Goal: Information Seeking & Learning: Learn about a topic

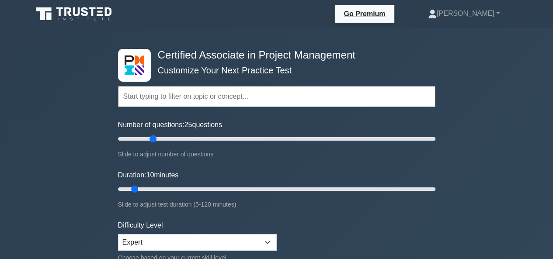
drag, startPoint x: 135, startPoint y: 140, endPoint x: 156, endPoint y: 141, distance: 21.5
type input "25"
click at [156, 141] on input "Number of questions: 25 questions" at bounding box center [277, 139] width 318 height 10
drag, startPoint x: 138, startPoint y: 189, endPoint x: 215, endPoint y: 186, distance: 76.6
type input "40"
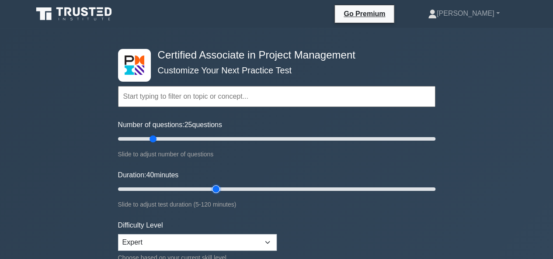
click at [215, 186] on input "Duration: 40 minutes" at bounding box center [277, 189] width 318 height 10
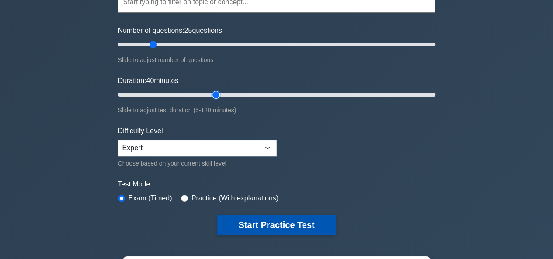
scroll to position [131, 0]
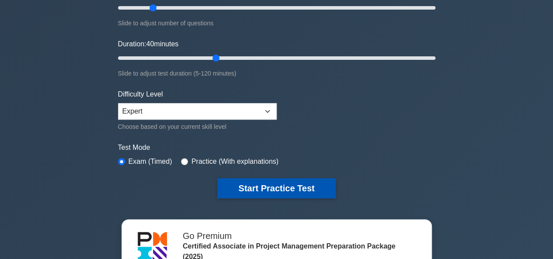
click at [311, 190] on button "Start Practice Test" at bounding box center [276, 188] width 118 height 20
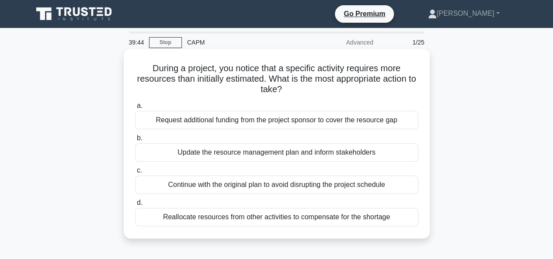
click at [271, 153] on div "Update the resource management plan and inform stakeholders" at bounding box center [276, 152] width 283 height 18
click at [135, 141] on input "b. Update the resource management plan and inform stakeholders" at bounding box center [135, 139] width 0 height 6
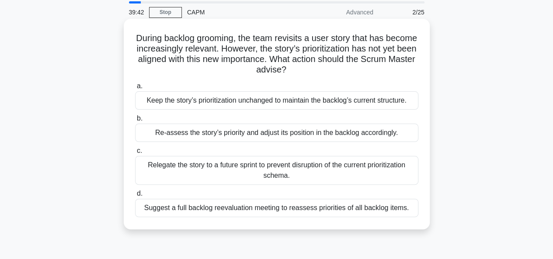
scroll to position [44, 0]
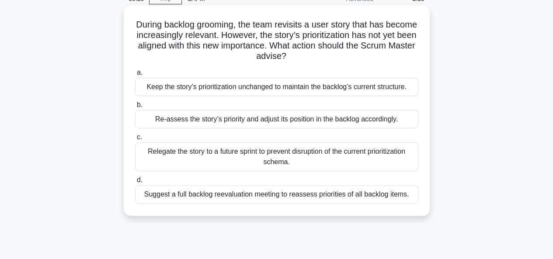
click at [273, 119] on div "Re-assess the story’s priority and adjust its position in the backlog according…" at bounding box center [276, 119] width 283 height 18
click at [135, 108] on input "b. Re-assess the story’s priority and adjust its position in the backlog accord…" at bounding box center [135, 105] width 0 height 6
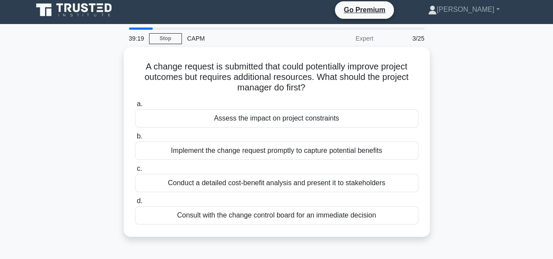
scroll to position [0, 0]
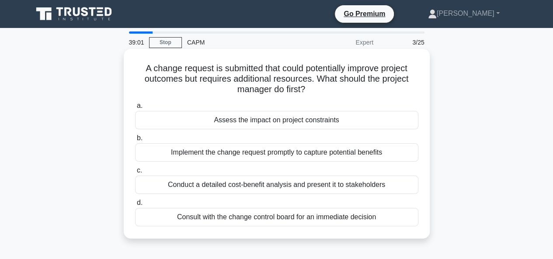
click at [279, 122] on div "Assess the impact on project constraints" at bounding box center [276, 120] width 283 height 18
click at [135, 109] on input "a. Assess the impact on project constraints" at bounding box center [135, 106] width 0 height 6
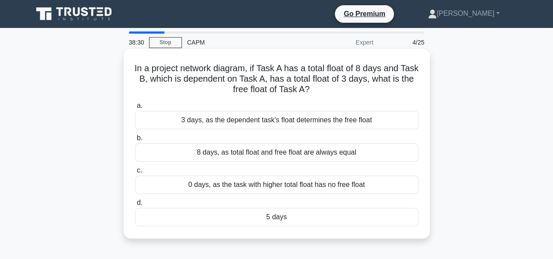
click at [275, 121] on div "3 days, as the dependent task's float determines the free float" at bounding box center [276, 120] width 283 height 18
click at [135, 109] on input "a. 3 days, as the dependent task's float determines the free float" at bounding box center [135, 106] width 0 height 6
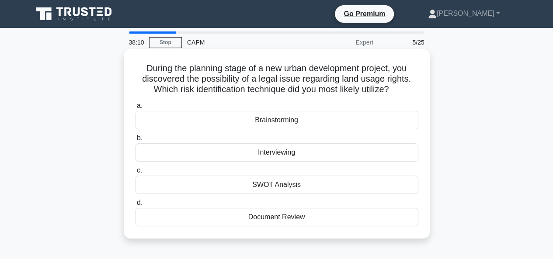
click at [280, 216] on div "Document Review" at bounding box center [276, 217] width 283 height 18
click at [135, 206] on input "d. Document Review" at bounding box center [135, 203] width 0 height 6
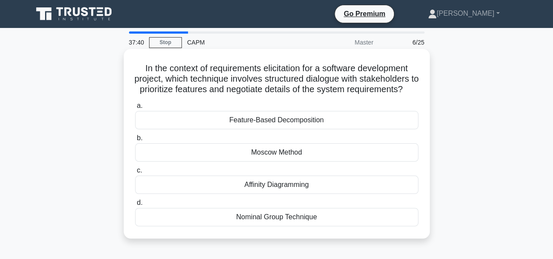
click at [282, 162] on div "Moscow Method" at bounding box center [276, 152] width 283 height 18
click at [135, 141] on input "b. Moscow Method" at bounding box center [135, 139] width 0 height 6
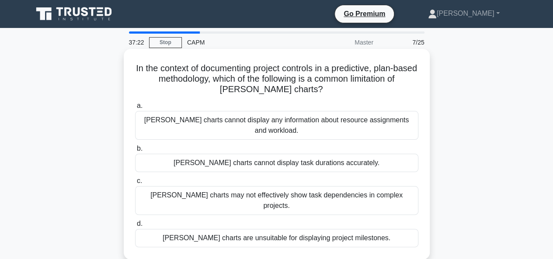
click at [286, 122] on div "[PERSON_NAME] charts cannot display any information about resource assignments …" at bounding box center [276, 125] width 283 height 29
click at [135, 109] on input "[PERSON_NAME] charts cannot display any information about resource assignments …" at bounding box center [135, 106] width 0 height 6
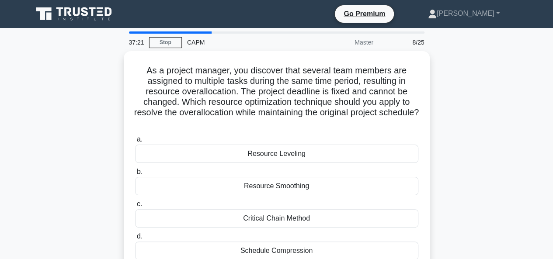
scroll to position [44, 0]
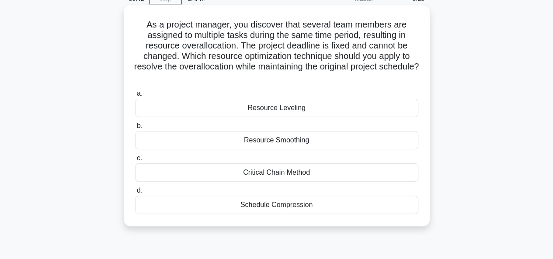
click at [268, 139] on div "Resource Smoothing" at bounding box center [276, 140] width 283 height 18
click at [135, 129] on input "b. Resource Smoothing" at bounding box center [135, 126] width 0 height 6
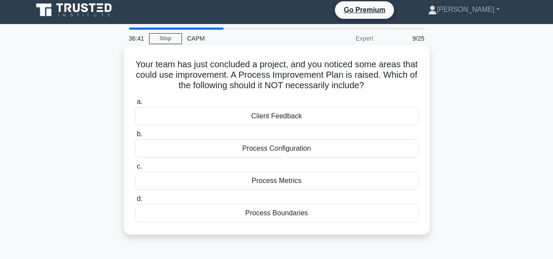
scroll to position [0, 0]
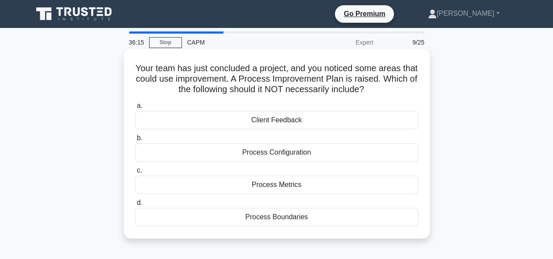
click at [281, 219] on div "Process Boundaries" at bounding box center [276, 217] width 283 height 18
click at [135, 206] on input "d. Process Boundaries" at bounding box center [135, 203] width 0 height 6
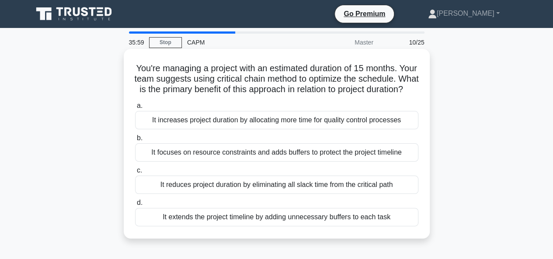
click at [257, 162] on div "It focuses on resource constraints and adds buffers to protect the project time…" at bounding box center [276, 152] width 283 height 18
click at [135, 141] on input "b. It focuses on resource constraints and adds buffers to protect the project t…" at bounding box center [135, 139] width 0 height 6
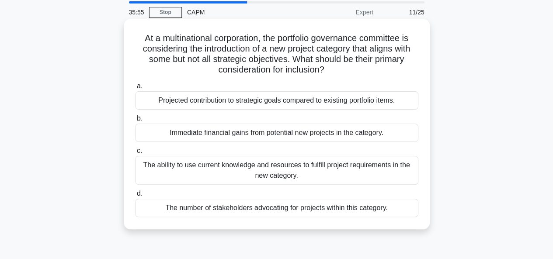
scroll to position [44, 0]
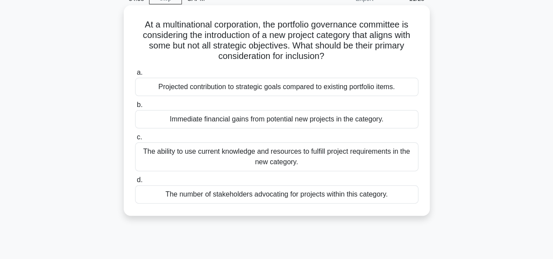
click at [276, 154] on div "The ability to use current knowledge and resources to fulfill project requireme…" at bounding box center [276, 157] width 283 height 29
click at [135, 140] on input "c. The ability to use current knowledge and resources to fulfill project requir…" at bounding box center [135, 138] width 0 height 6
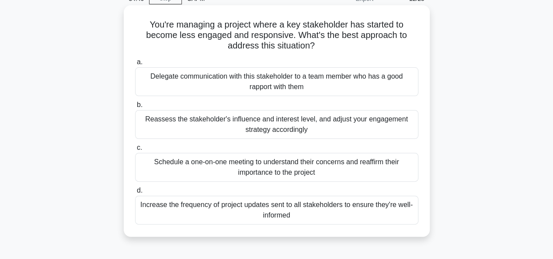
click at [265, 130] on div "Reassess the stakeholder's influence and interest level, and adjust your engage…" at bounding box center [276, 124] width 283 height 29
click at [135, 108] on input "b. Reassess the stakeholder's influence and interest level, and adjust your eng…" at bounding box center [135, 105] width 0 height 6
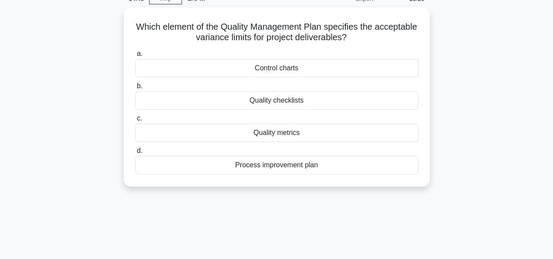
scroll to position [0, 0]
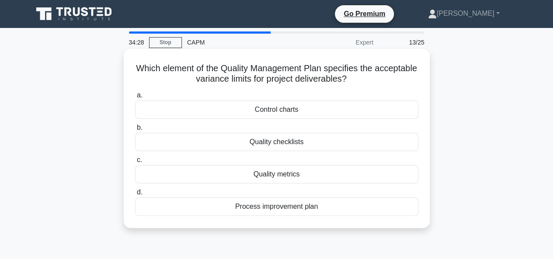
click at [280, 174] on div "Quality metrics" at bounding box center [276, 174] width 283 height 18
click at [135, 163] on input "c. Quality metrics" at bounding box center [135, 160] width 0 height 6
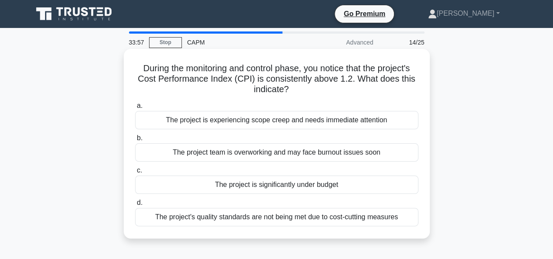
click at [282, 183] on div "The project is significantly under budget" at bounding box center [276, 185] width 283 height 18
click at [135, 174] on input "c. The project is significantly under budget" at bounding box center [135, 171] width 0 height 6
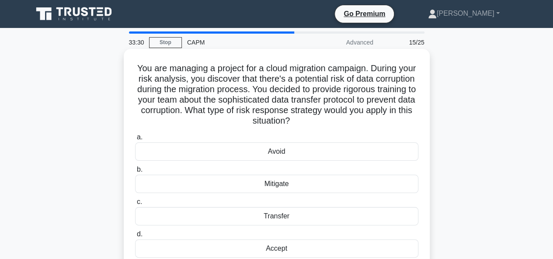
scroll to position [44, 0]
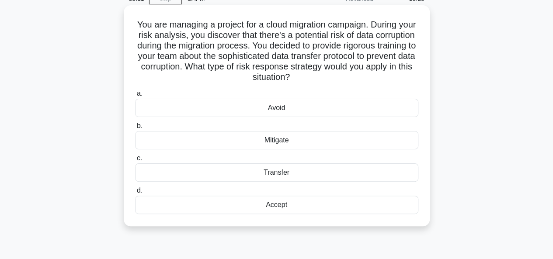
click at [279, 109] on div "Avoid" at bounding box center [276, 108] width 283 height 18
click at [135, 97] on input "a. Avoid" at bounding box center [135, 94] width 0 height 6
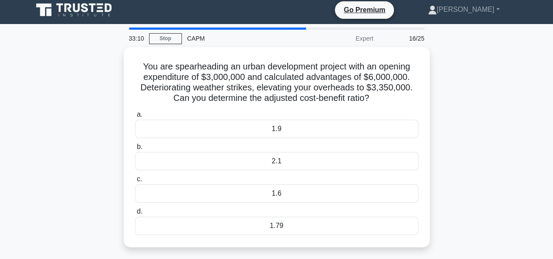
scroll to position [0, 0]
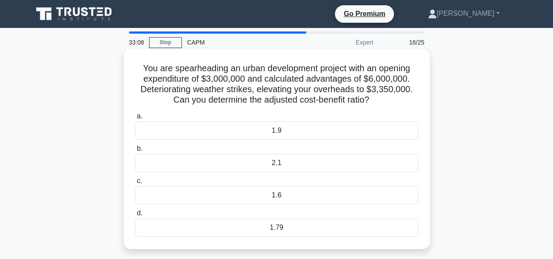
click at [205, 72] on h5 "You are spearheading an urban development project with an opening expenditure o…" at bounding box center [276, 84] width 285 height 43
click at [220, 79] on h5 "You are spearheading an urban development project with an opening expenditure o…" at bounding box center [276, 84] width 285 height 43
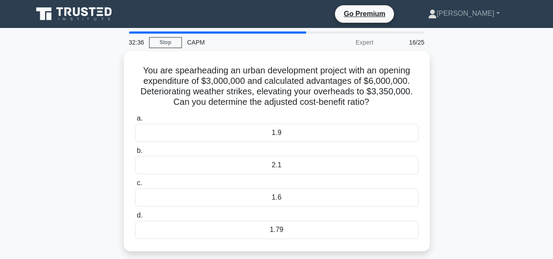
click at [99, 258] on div "You are spearheading an urban development project with an opening expenditure o…" at bounding box center [277, 156] width 499 height 211
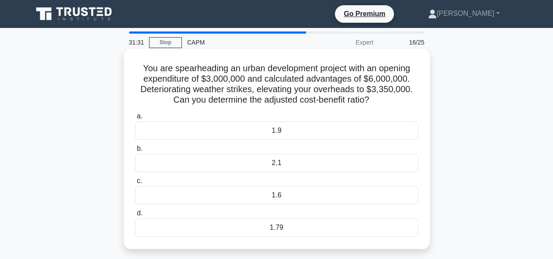
click at [276, 228] on div "1.79" at bounding box center [276, 228] width 283 height 18
click at [135, 217] on input "d. 1.79" at bounding box center [135, 214] width 0 height 6
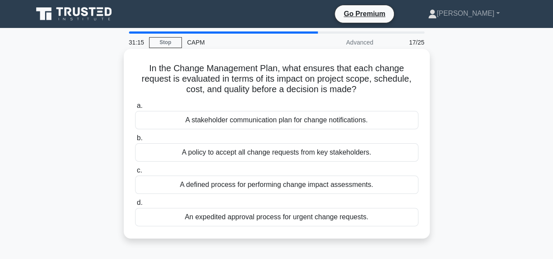
click at [280, 184] on div "A defined process for performing change impact assessments." at bounding box center [276, 185] width 283 height 18
click at [135, 174] on input "c. A defined process for performing change impact assessments." at bounding box center [135, 171] width 0 height 6
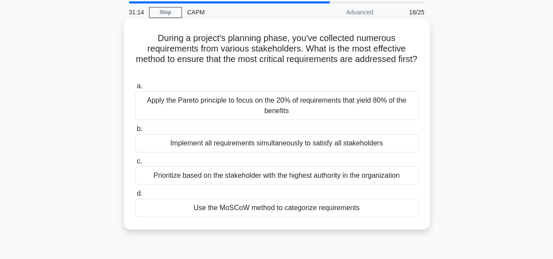
scroll to position [44, 0]
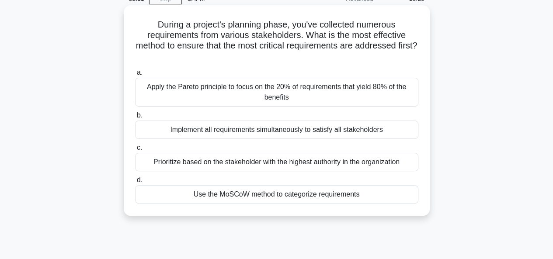
click at [305, 35] on h5 "During a project's planning phase, you've collected numerous requirements from …" at bounding box center [276, 40] width 285 height 43
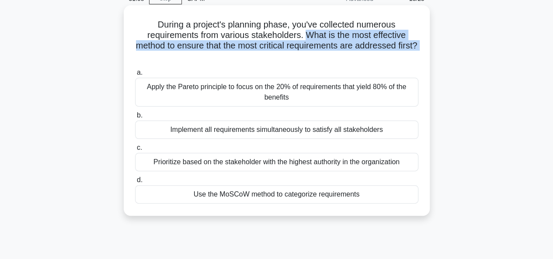
drag, startPoint x: 305, startPoint y: 35, endPoint x: 300, endPoint y: 58, distance: 22.8
click at [300, 58] on h5 "During a project's planning phase, you've collected numerous requirements from …" at bounding box center [276, 40] width 285 height 43
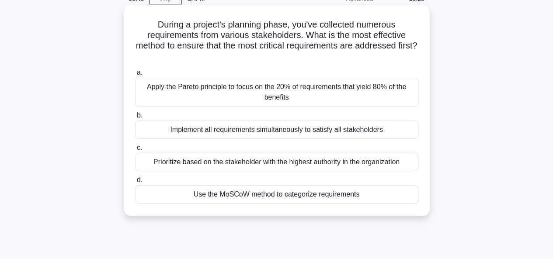
click at [273, 197] on div "Use the MoSCoW method to categorize requirements" at bounding box center [276, 194] width 283 height 18
click at [135, 183] on input "d. Use the MoSCoW method to categorize requirements" at bounding box center [135, 181] width 0 height 6
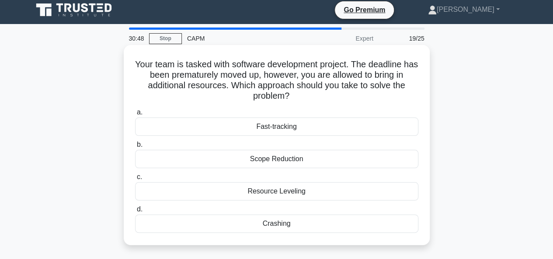
scroll to position [0, 0]
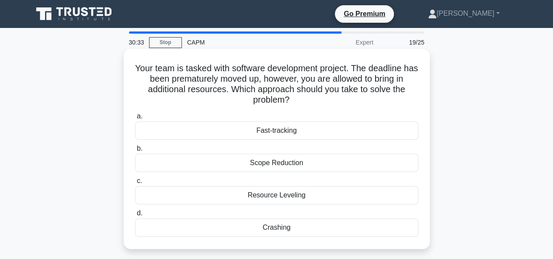
click at [260, 228] on div "Crashing" at bounding box center [276, 228] width 283 height 18
click at [135, 217] on input "d. Crashing" at bounding box center [135, 214] width 0 height 6
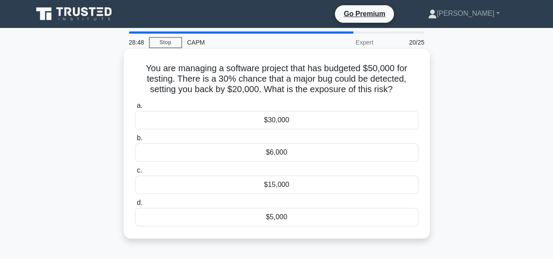
click at [283, 185] on div "$15,000" at bounding box center [276, 185] width 283 height 18
click at [135, 174] on input "c. $15,000" at bounding box center [135, 171] width 0 height 6
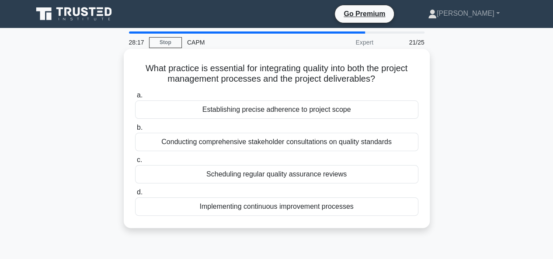
click at [272, 176] on div "Scheduling regular quality assurance reviews" at bounding box center [276, 174] width 283 height 18
click at [135, 163] on input "c. Scheduling regular quality assurance reviews" at bounding box center [135, 160] width 0 height 6
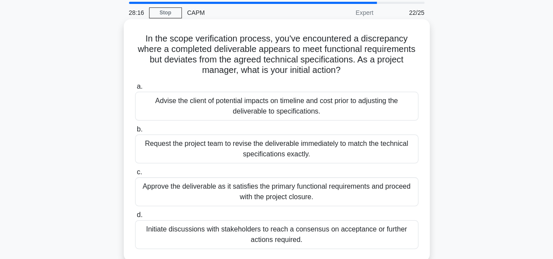
scroll to position [44, 0]
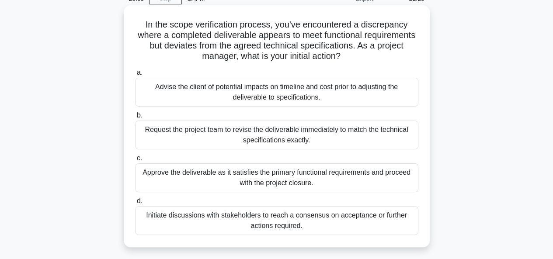
drag, startPoint x: 143, startPoint y: 29, endPoint x: 141, endPoint y: 25, distance: 4.7
click at [141, 25] on h5 "In the scope verification process, you've encountered a discrepancy where a com…" at bounding box center [276, 40] width 285 height 43
click at [259, 47] on h5 "In the scope verification process, you've encountered a discrepancy where a com…" at bounding box center [276, 40] width 285 height 43
click at [276, 217] on div "Initiate discussions with stakeholders to reach a consensus on acceptance or fu…" at bounding box center [276, 220] width 283 height 29
click at [135, 204] on input "d. Initiate discussions with stakeholders to reach a consensus on acceptance or…" at bounding box center [135, 202] width 0 height 6
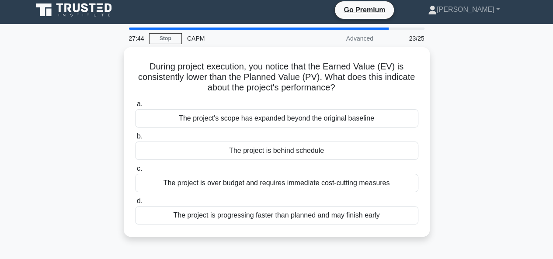
scroll to position [0, 0]
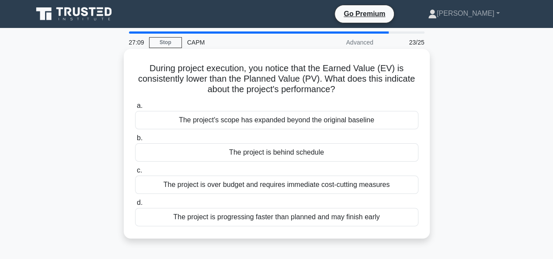
click at [277, 184] on div "The project is over budget and requires immediate cost-cutting measures" at bounding box center [276, 185] width 283 height 18
click at [135, 174] on input "c. The project is over budget and requires immediate cost-cutting measures" at bounding box center [135, 171] width 0 height 6
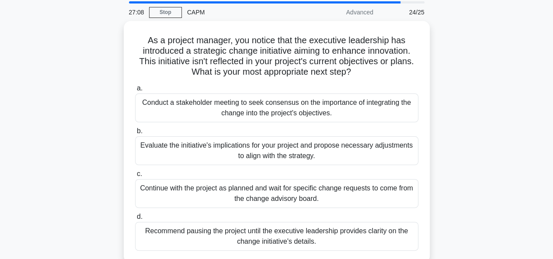
scroll to position [44, 0]
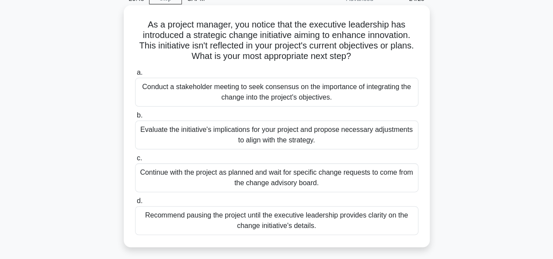
click at [289, 137] on div "Evaluate the initiative's implications for your project and propose necessary a…" at bounding box center [276, 135] width 283 height 29
click at [135, 119] on input "b. Evaluate the initiative's implications for your project and propose necessar…" at bounding box center [135, 116] width 0 height 6
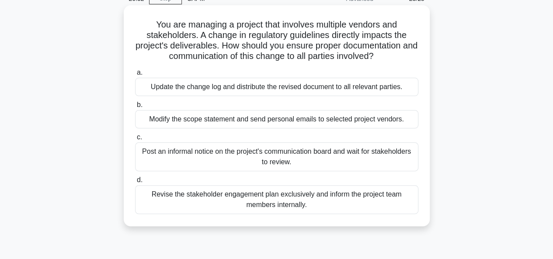
click at [270, 88] on div "Update the change log and distribute the revised document to all relevant parti…" at bounding box center [276, 87] width 283 height 18
click at [135, 76] on input "a. Update the change log and distribute the revised document to all relevant pa…" at bounding box center [135, 73] width 0 height 6
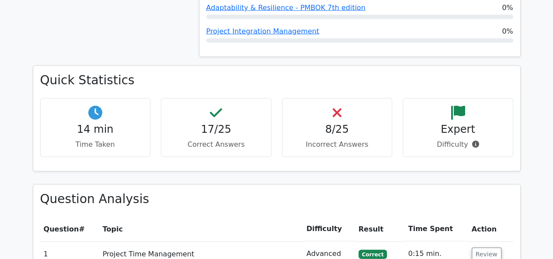
scroll to position [919, 0]
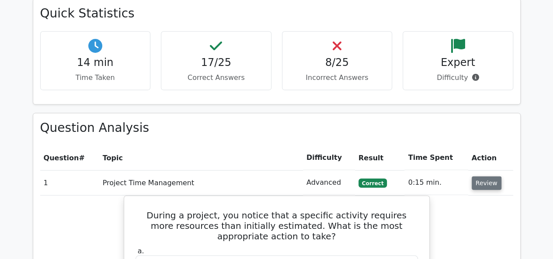
click at [478, 177] on button "Review" at bounding box center [487, 184] width 30 height 14
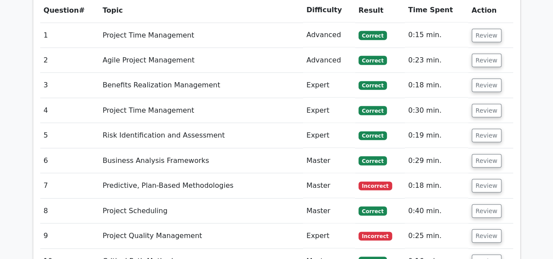
scroll to position [1094, 0]
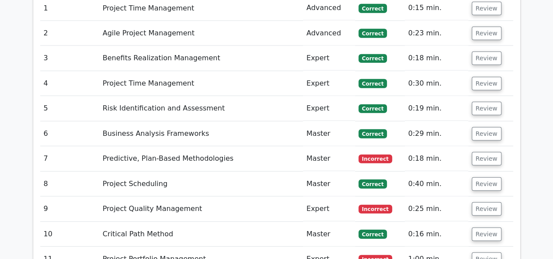
click at [495, 147] on td "Review" at bounding box center [490, 159] width 45 height 25
click at [489, 152] on button "Review" at bounding box center [487, 159] width 30 height 14
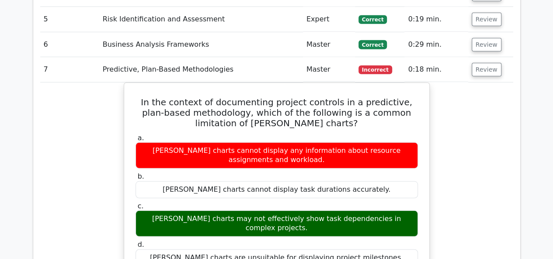
scroll to position [1181, 0]
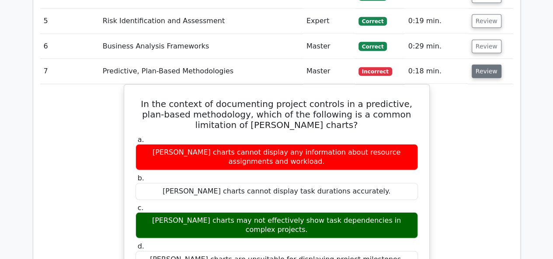
click at [481, 65] on button "Review" at bounding box center [487, 72] width 30 height 14
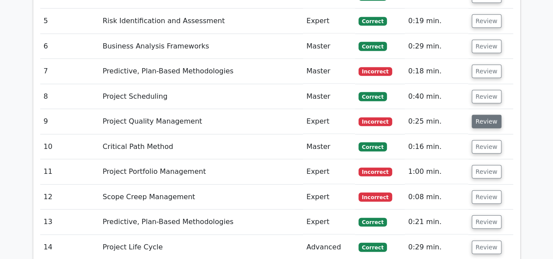
click at [474, 115] on button "Review" at bounding box center [487, 122] width 30 height 14
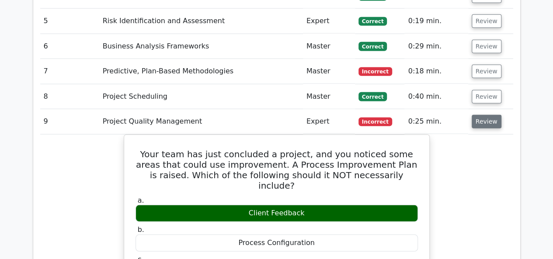
click at [486, 115] on button "Review" at bounding box center [487, 122] width 30 height 14
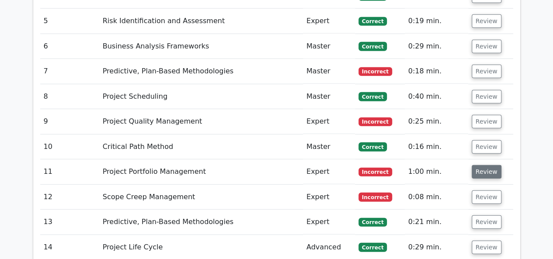
click at [475, 165] on button "Review" at bounding box center [487, 172] width 30 height 14
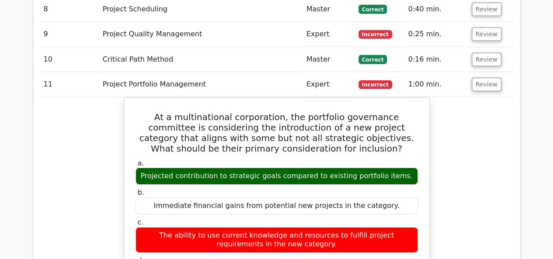
scroll to position [1225, 0]
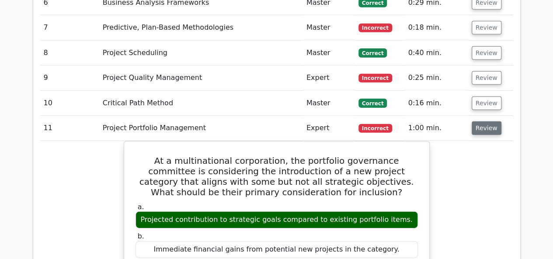
click at [491, 122] on button "Review" at bounding box center [487, 129] width 30 height 14
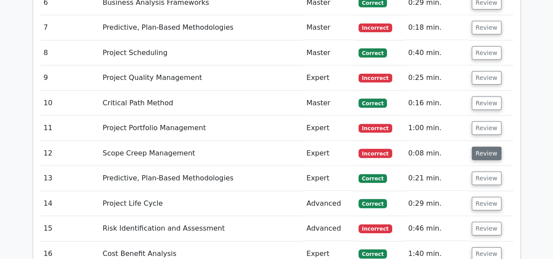
click at [482, 147] on button "Review" at bounding box center [487, 154] width 30 height 14
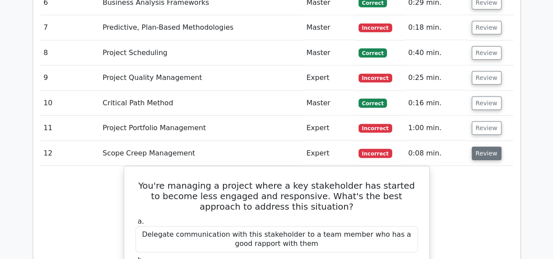
click at [480, 147] on button "Review" at bounding box center [487, 154] width 30 height 14
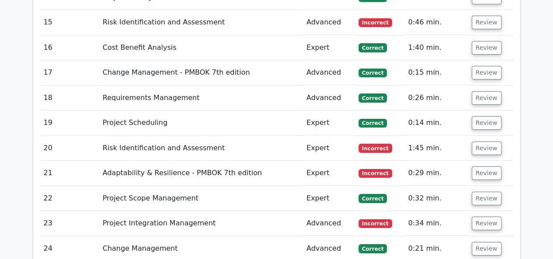
scroll to position [1443, 0]
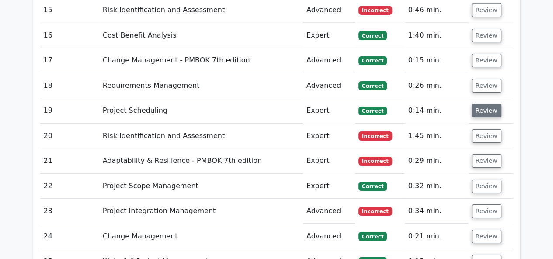
click at [473, 104] on button "Review" at bounding box center [487, 111] width 30 height 14
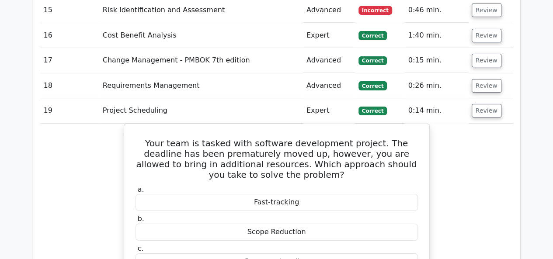
drag, startPoint x: 477, startPoint y: 61, endPoint x: 463, endPoint y: 108, distance: 48.9
click at [463, 108] on tbody "1 Project Time Management Advanced Correct 0:15 min. Review a. b. c. d." at bounding box center [276, 167] width 473 height 1042
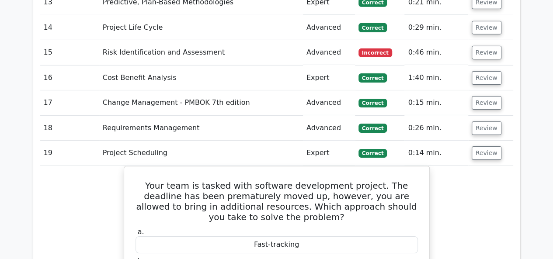
scroll to position [1400, 0]
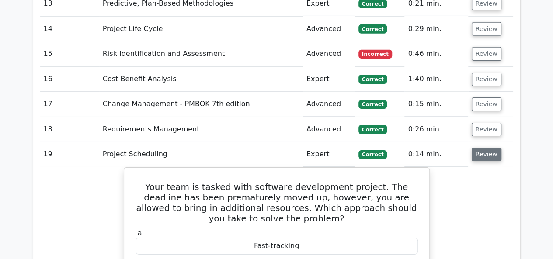
click at [491, 148] on button "Review" at bounding box center [487, 155] width 30 height 14
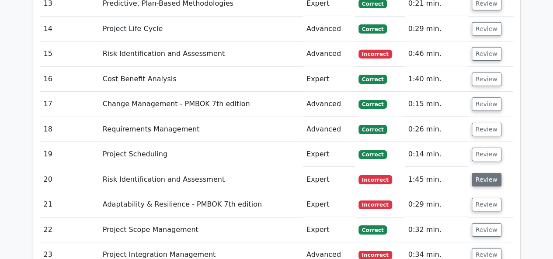
click at [482, 173] on button "Review" at bounding box center [487, 180] width 30 height 14
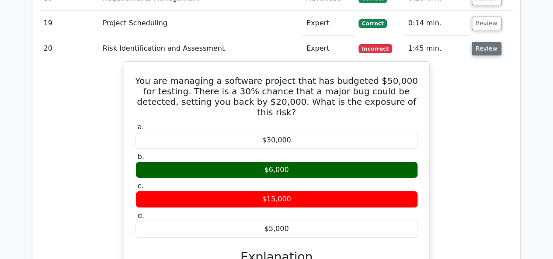
scroll to position [1618, 0]
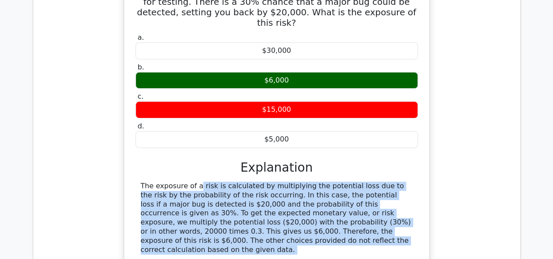
drag, startPoint x: 291, startPoint y: 186, endPoint x: 146, endPoint y: 126, distance: 157.3
click at [136, 182] on div "The exposure of a risk is calculated by multiplying the potential loss due to t…" at bounding box center [277, 235] width 283 height 107
click at [148, 182] on div "The exposure of a risk is calculated by multiplying the potential loss due to t…" at bounding box center [277, 218] width 272 height 73
drag, startPoint x: 148, startPoint y: 124, endPoint x: 283, endPoint y: 178, distance: 145.7
click at [283, 182] on div "The exposure of a risk is calculated by multiplying the potential loss due to t…" at bounding box center [277, 218] width 272 height 73
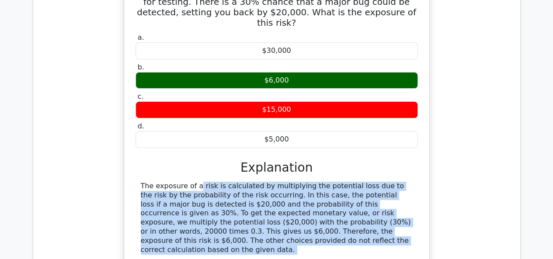
scroll to position [1812, 0]
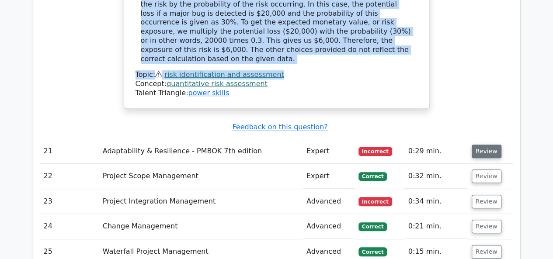
click at [487, 145] on button "Review" at bounding box center [487, 152] width 30 height 14
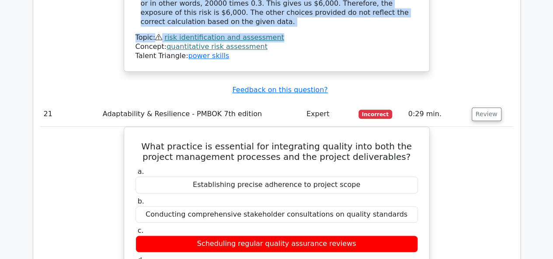
scroll to position [1849, 0]
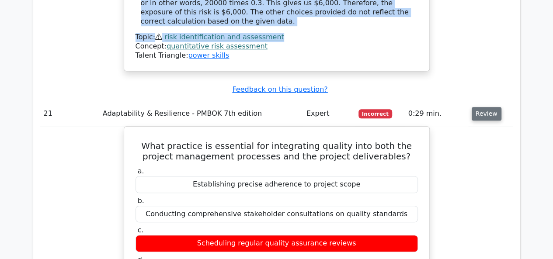
click at [482, 107] on button "Review" at bounding box center [487, 114] width 30 height 14
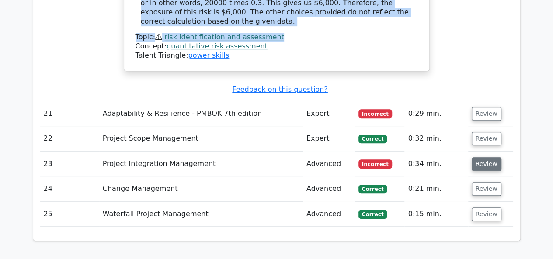
click at [484, 157] on button "Review" at bounding box center [487, 164] width 30 height 14
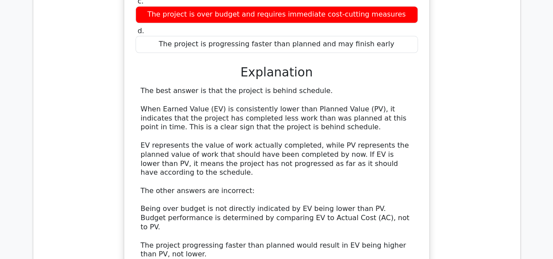
scroll to position [2137, 0]
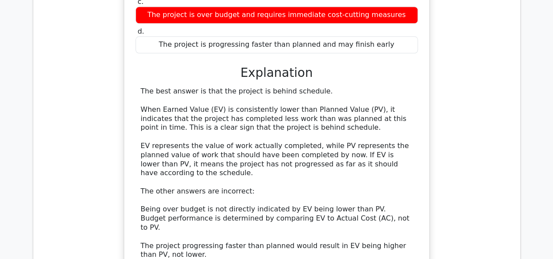
click at [272, 133] on div "The best answer is that the project is behind schedule. When Earned Value (EV) …" at bounding box center [277, 191] width 272 height 209
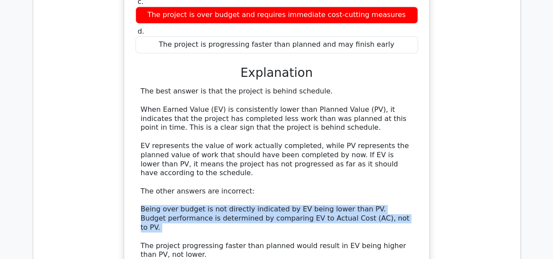
click at [272, 133] on div "The best answer is that the project is behind schedule. When Earned Value (EV) …" at bounding box center [277, 191] width 272 height 209
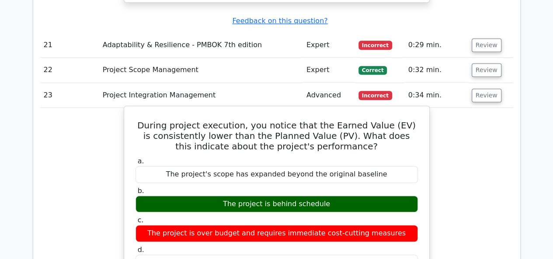
scroll to position [1919, 0]
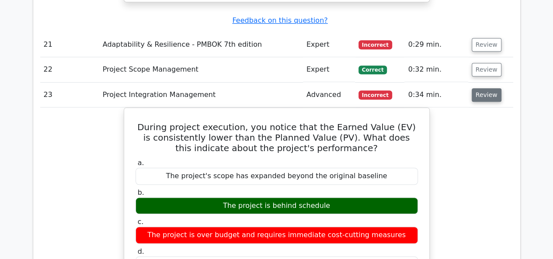
click at [486, 88] on button "Review" at bounding box center [487, 95] width 30 height 14
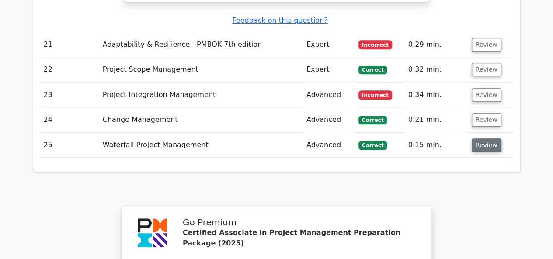
click at [481, 139] on button "Review" at bounding box center [487, 146] width 30 height 14
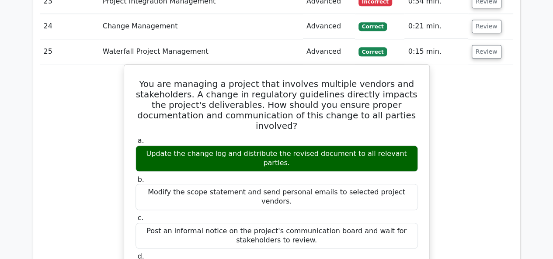
scroll to position [1905, 0]
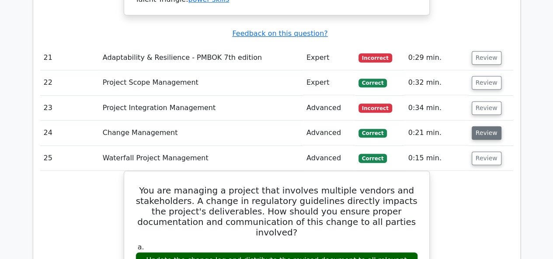
click at [483, 126] on button "Review" at bounding box center [487, 133] width 30 height 14
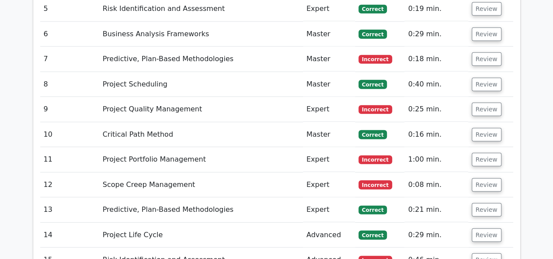
scroll to position [1194, 0]
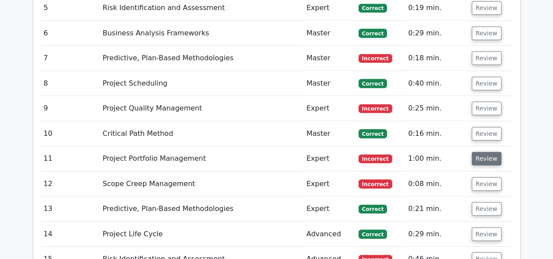
click at [479, 152] on button "Review" at bounding box center [487, 159] width 30 height 14
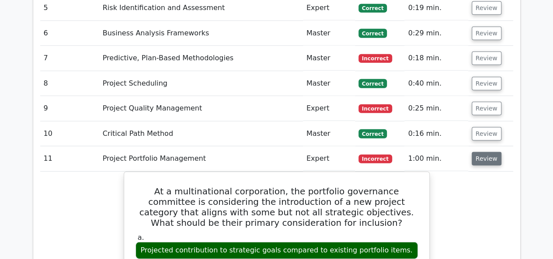
click at [479, 152] on button "Review" at bounding box center [487, 159] width 30 height 14
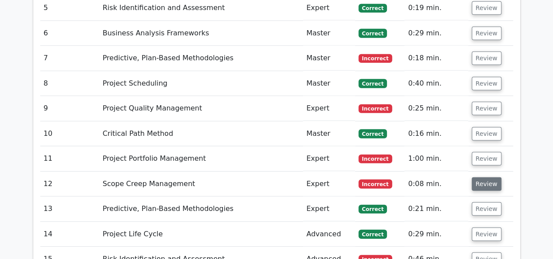
click at [480, 178] on button "Review" at bounding box center [487, 185] width 30 height 14
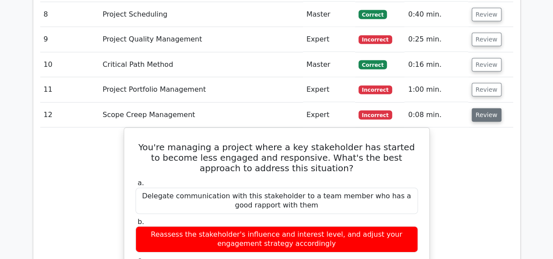
scroll to position [1262, 0]
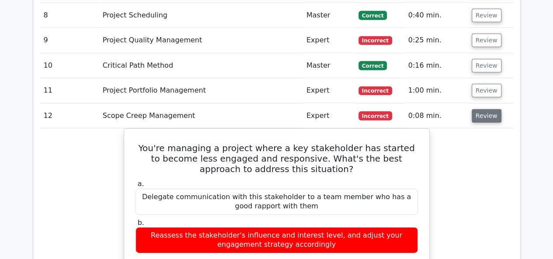
click at [486, 109] on button "Review" at bounding box center [487, 116] width 30 height 14
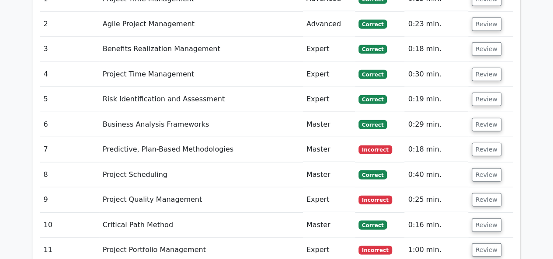
scroll to position [1102, 0]
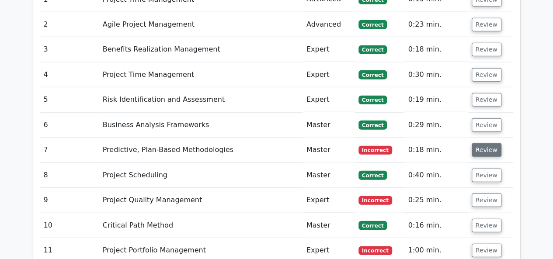
click at [478, 143] on button "Review" at bounding box center [487, 150] width 30 height 14
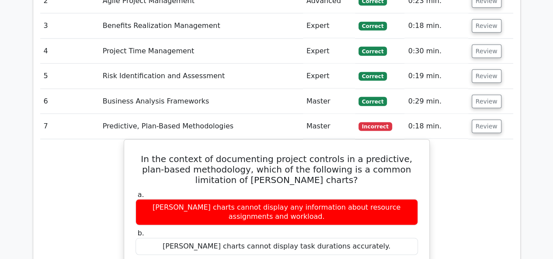
scroll to position [1125, 0]
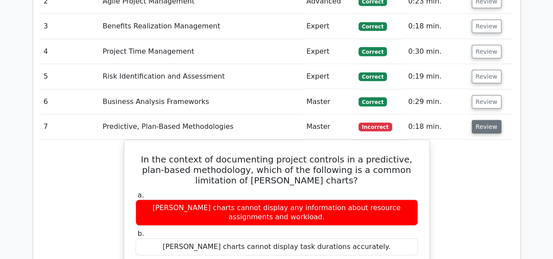
click at [485, 120] on button "Review" at bounding box center [487, 127] width 30 height 14
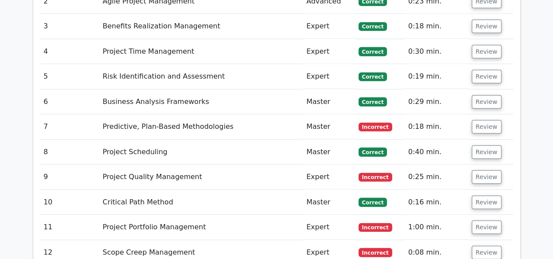
click at [479, 90] on td "Review" at bounding box center [490, 102] width 45 height 25
click at [479, 95] on button "Review" at bounding box center [487, 102] width 30 height 14
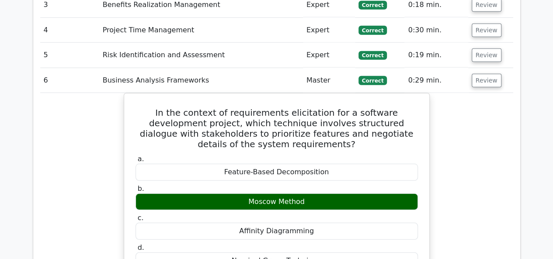
scroll to position [1144, 0]
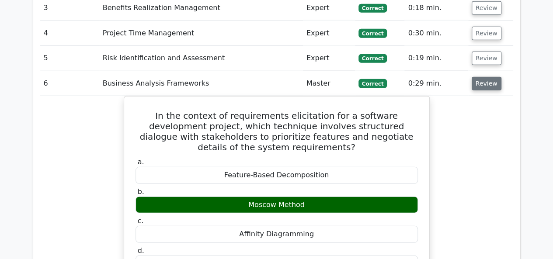
click at [491, 77] on button "Review" at bounding box center [487, 84] width 30 height 14
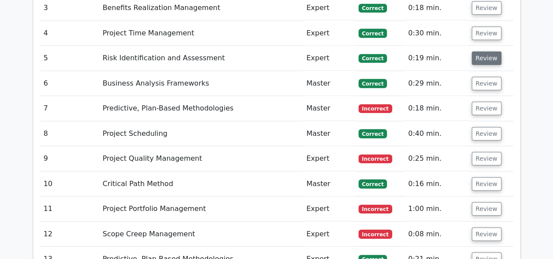
click at [482, 52] on button "Review" at bounding box center [487, 59] width 30 height 14
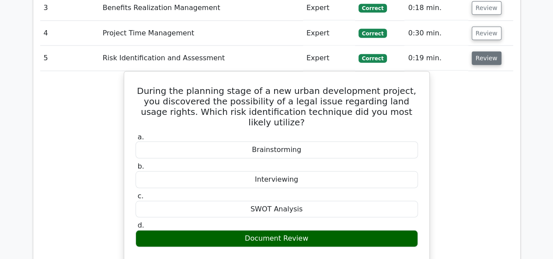
click at [482, 52] on button "Review" at bounding box center [487, 59] width 30 height 14
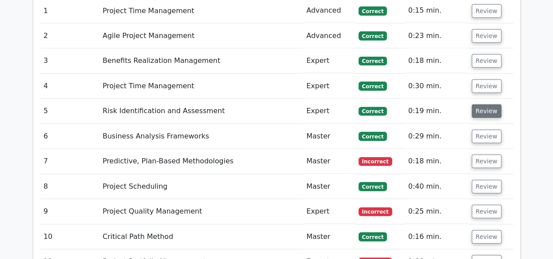
scroll to position [1091, 0]
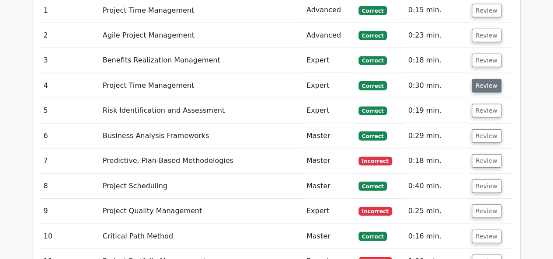
click at [484, 79] on button "Review" at bounding box center [487, 86] width 30 height 14
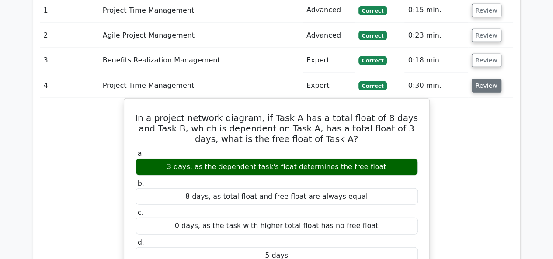
click at [484, 79] on button "Review" at bounding box center [487, 86] width 30 height 14
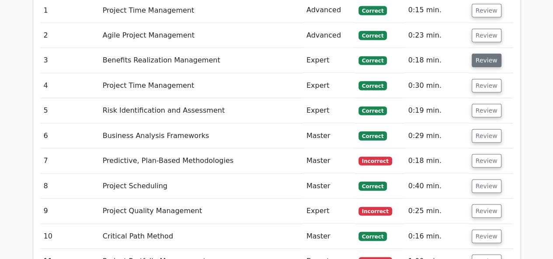
click at [477, 54] on button "Review" at bounding box center [487, 61] width 30 height 14
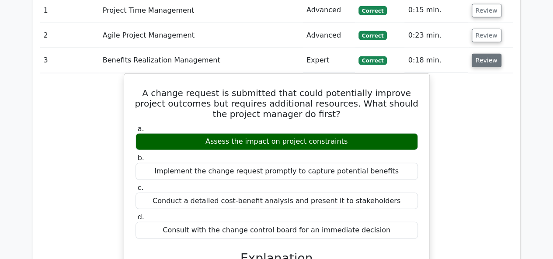
click at [477, 54] on button "Review" at bounding box center [487, 61] width 30 height 14
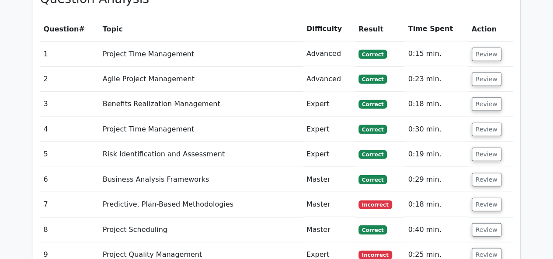
scroll to position [1038, 0]
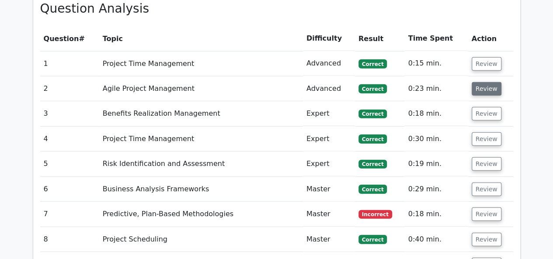
click at [478, 82] on button "Review" at bounding box center [487, 89] width 30 height 14
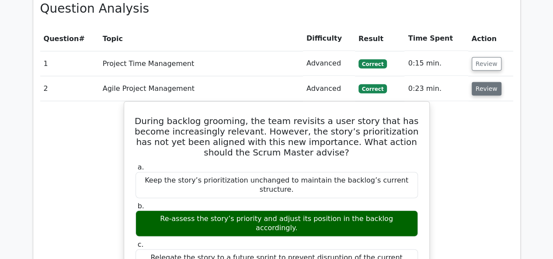
click at [478, 82] on button "Review" at bounding box center [487, 89] width 30 height 14
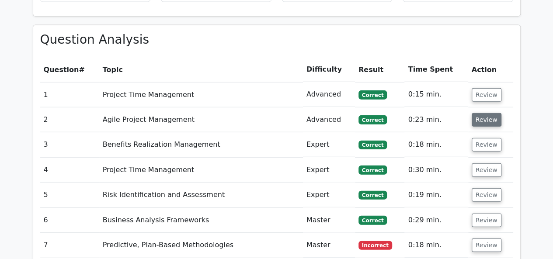
scroll to position [1007, 0]
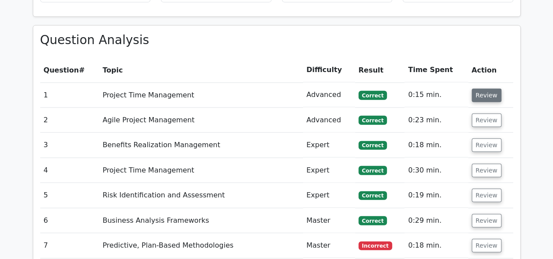
click at [477, 89] on button "Review" at bounding box center [487, 96] width 30 height 14
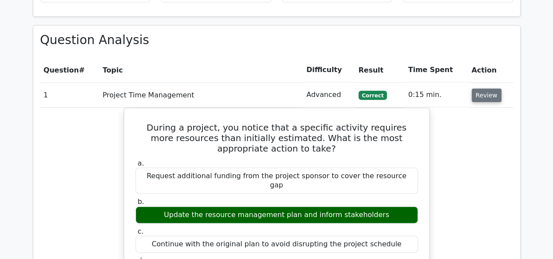
click at [477, 89] on button "Review" at bounding box center [487, 96] width 30 height 14
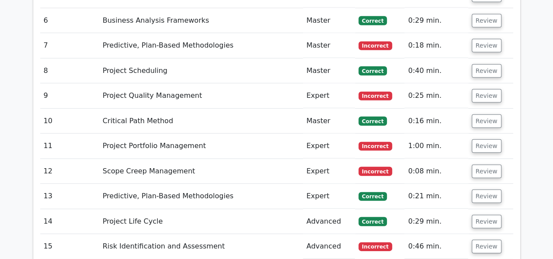
scroll to position [1236, 0]
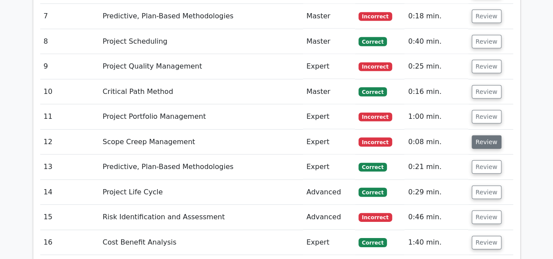
click at [486, 136] on button "Review" at bounding box center [487, 143] width 30 height 14
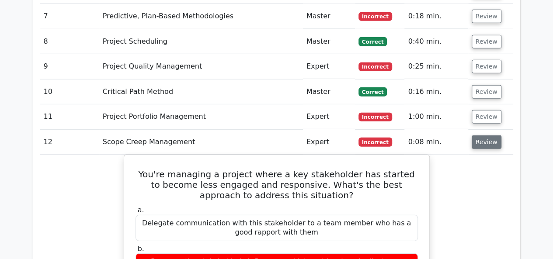
click at [486, 136] on button "Review" at bounding box center [487, 143] width 30 height 14
